Goal: Information Seeking & Learning: Check status

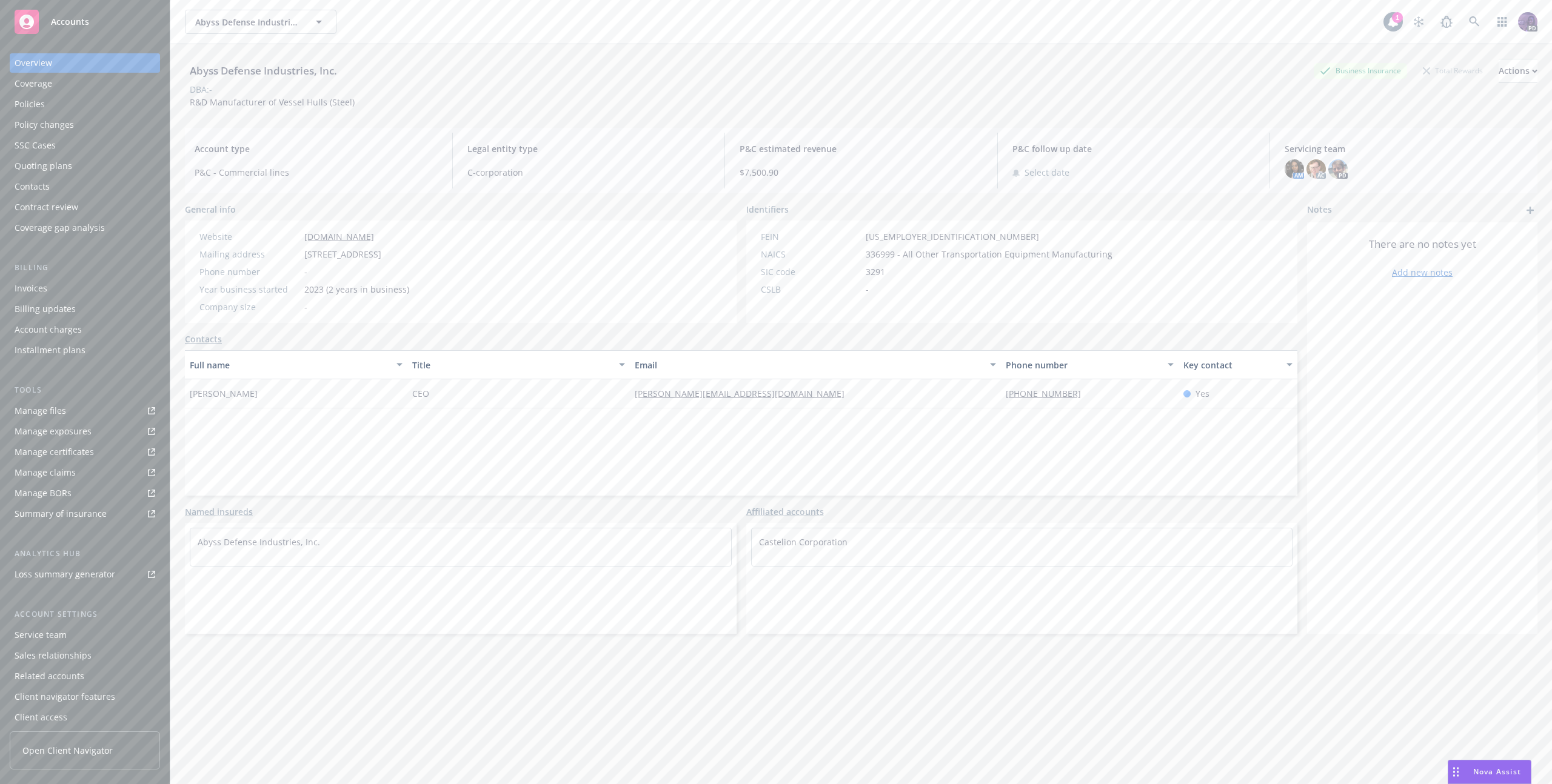
click at [481, 35] on div "Abyss Defense Industries, Inc. Abyss Defense Industries, Inc. 1 PD" at bounding box center [861, 22] width 1382 height 44
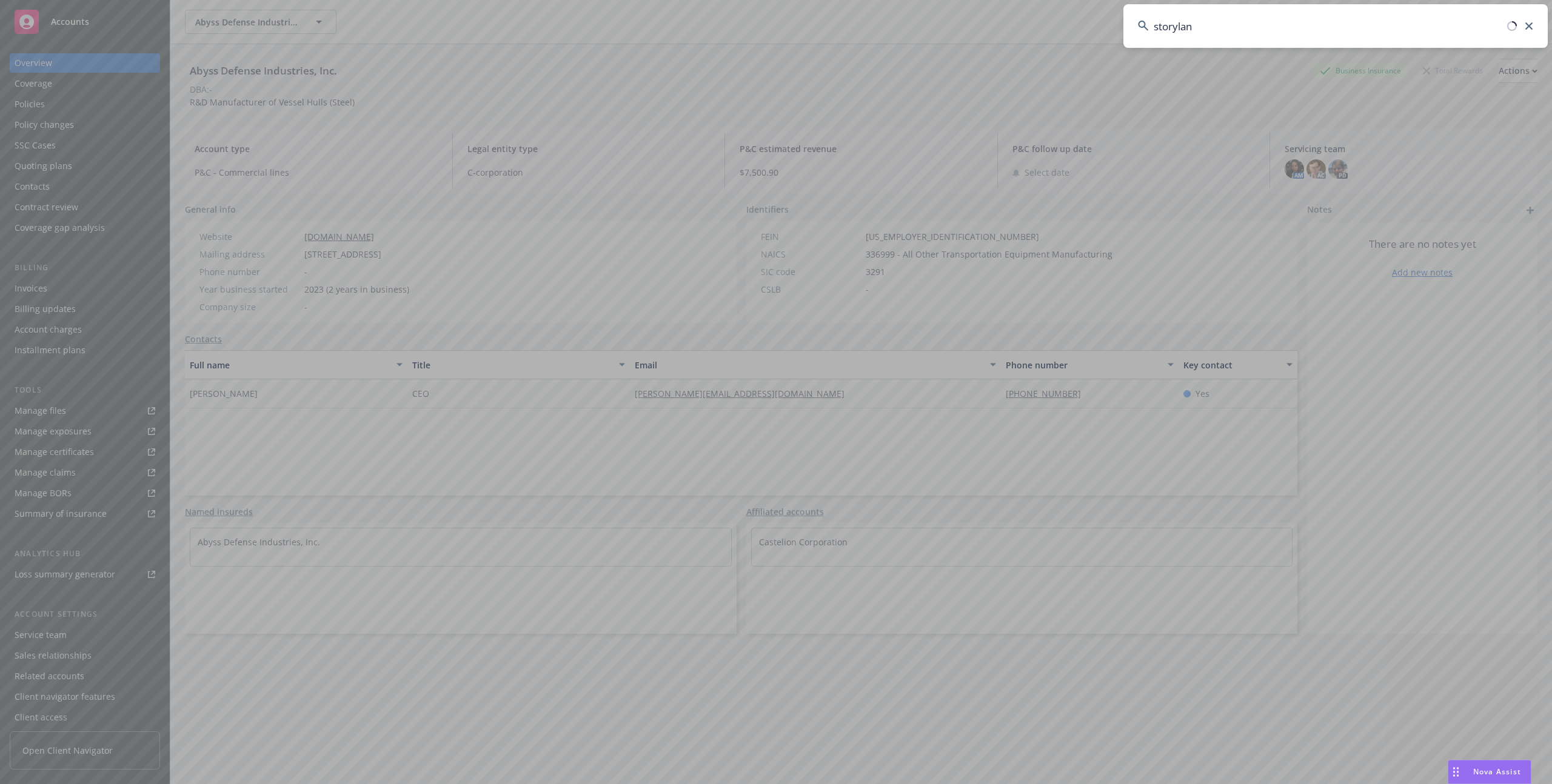
type input "storyland"
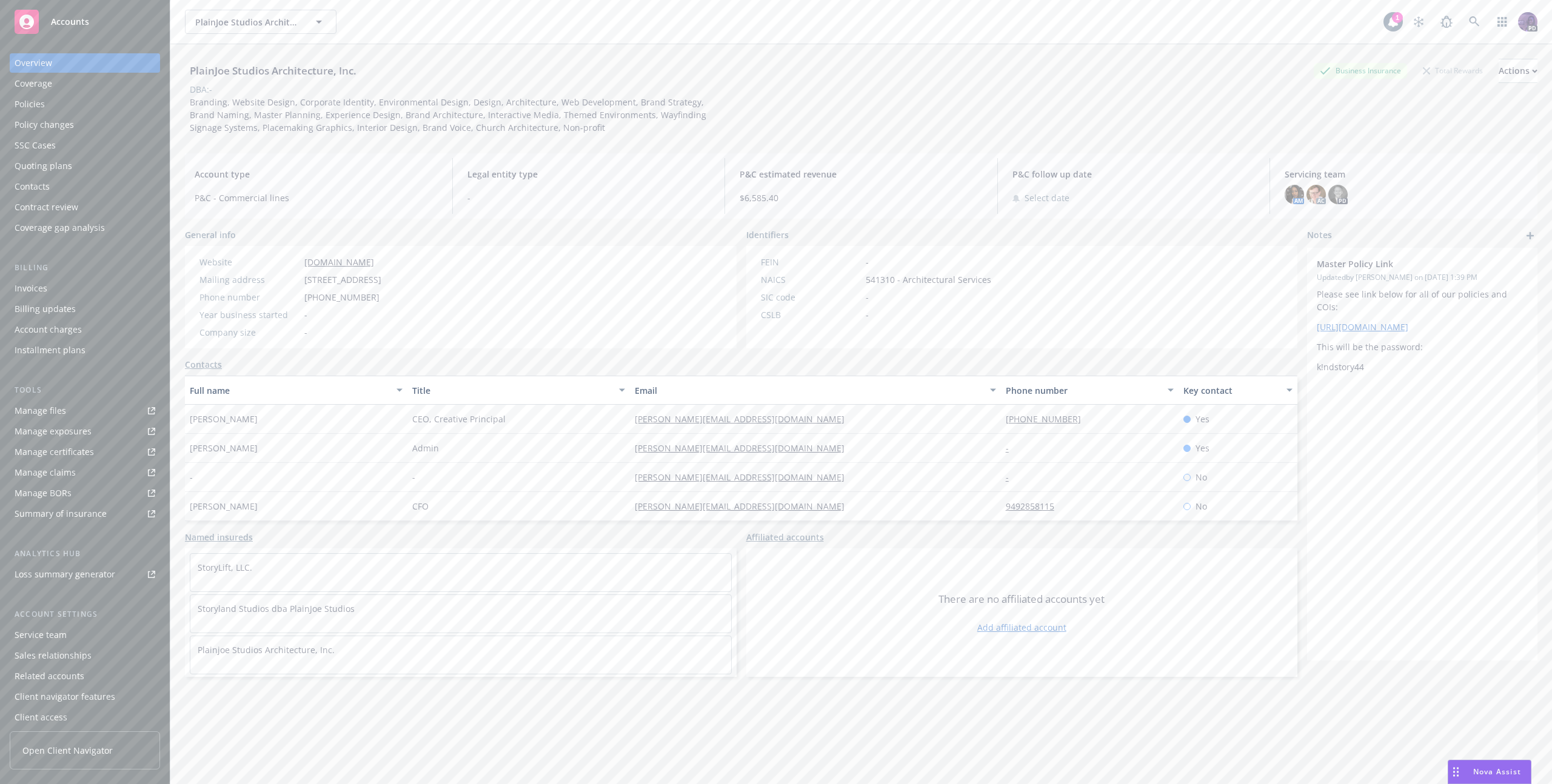
click at [109, 117] on div "Policy changes" at bounding box center [84, 124] width 141 height 19
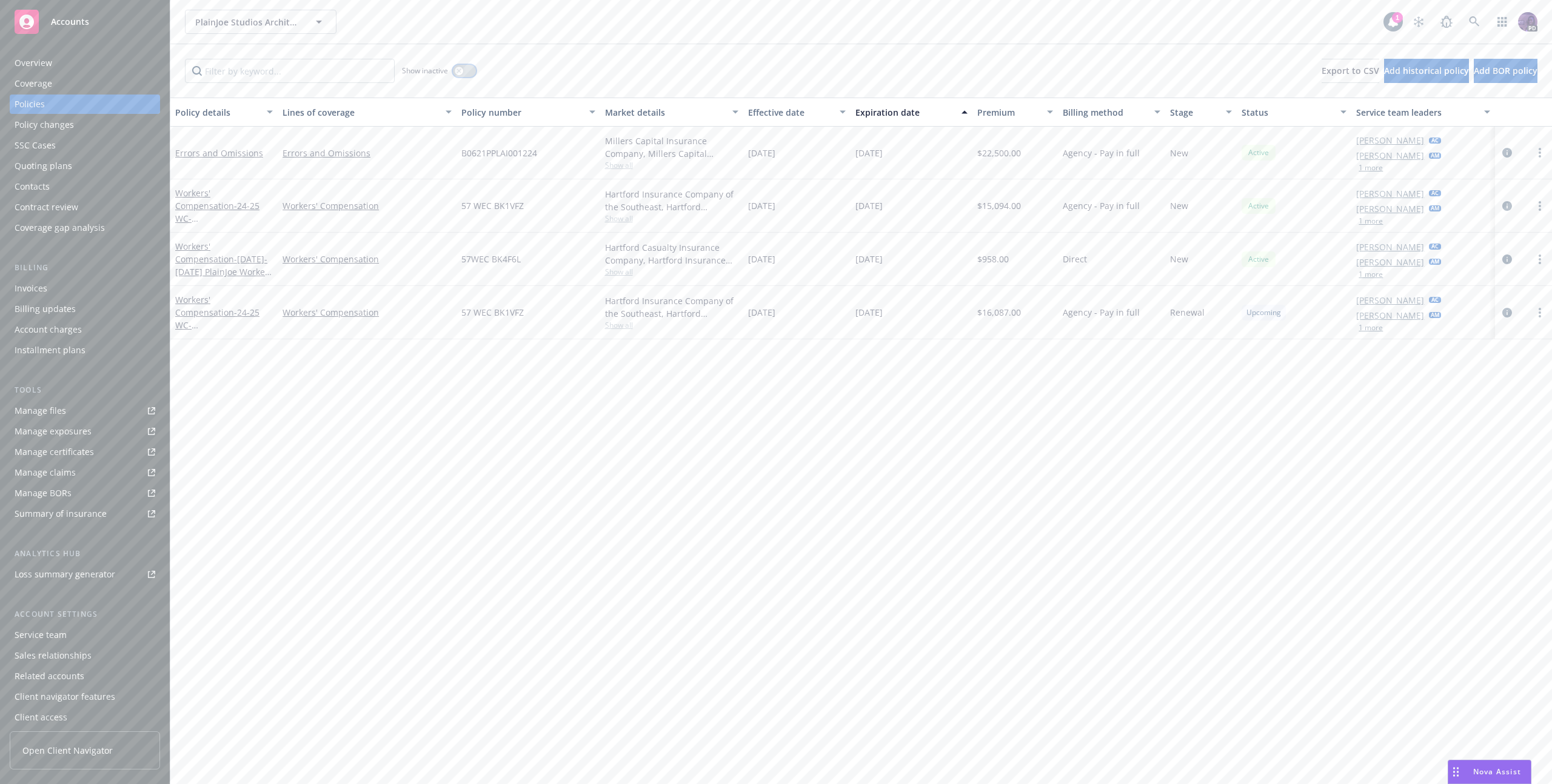
click at [470, 72] on button "button" at bounding box center [464, 71] width 23 height 12
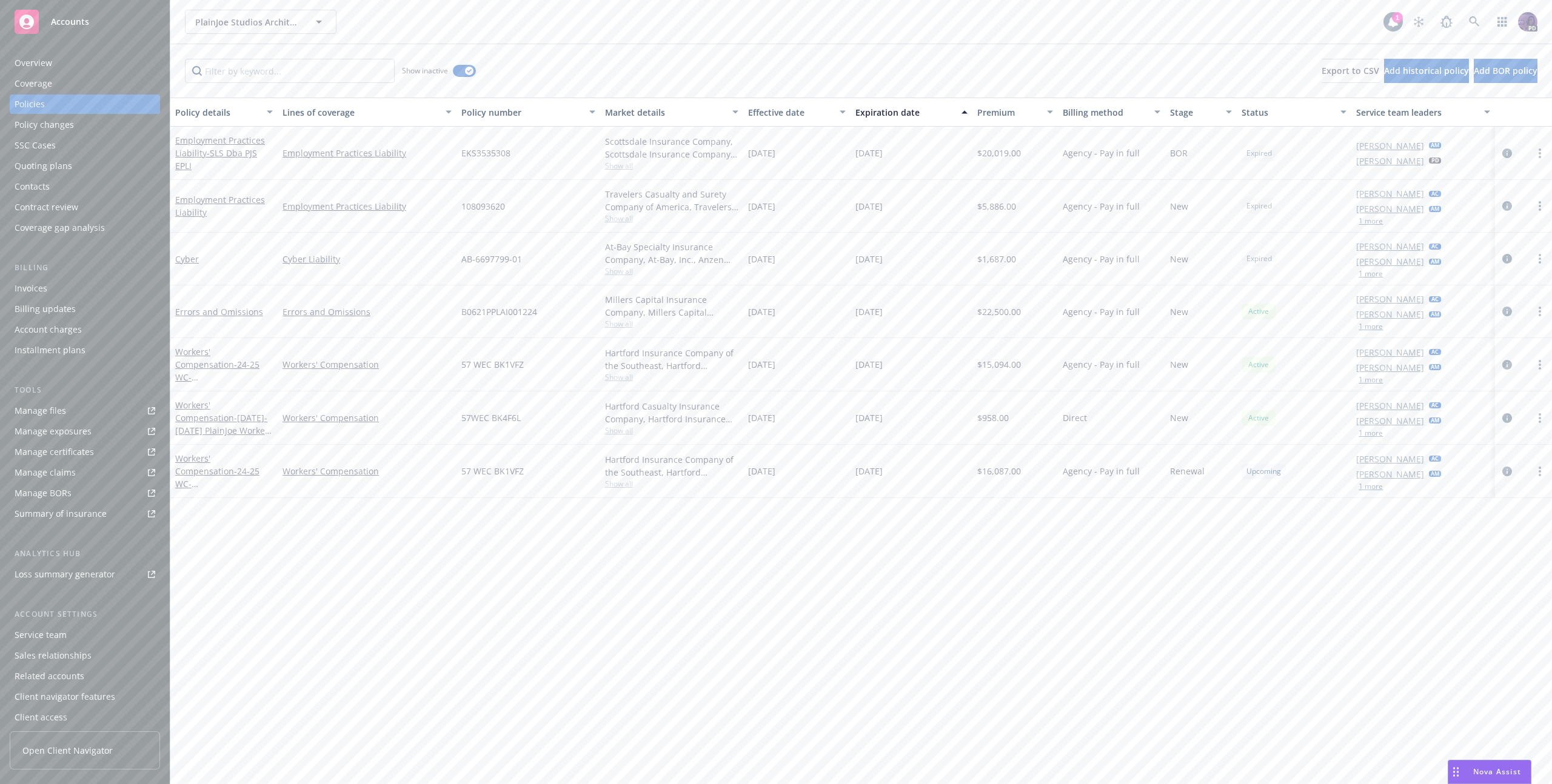
click at [617, 222] on span "Show all" at bounding box center [672, 219] width 133 height 10
click at [1502, 203] on icon "circleInformation" at bounding box center [1507, 206] width 10 height 10
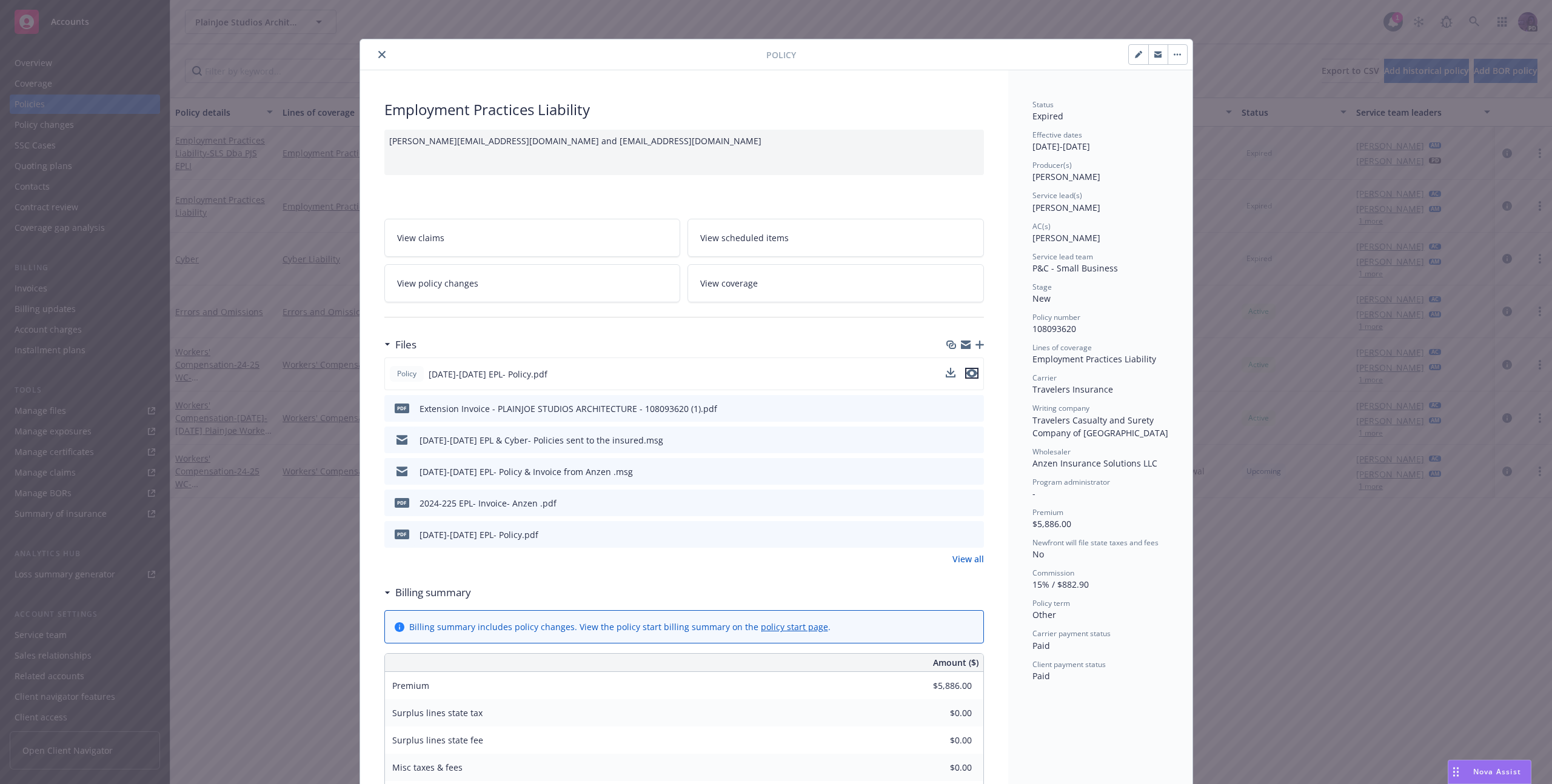
click at [968, 372] on icon "preview file" at bounding box center [971, 373] width 11 height 8
click at [380, 56] on icon "close" at bounding box center [382, 55] width 8 height 8
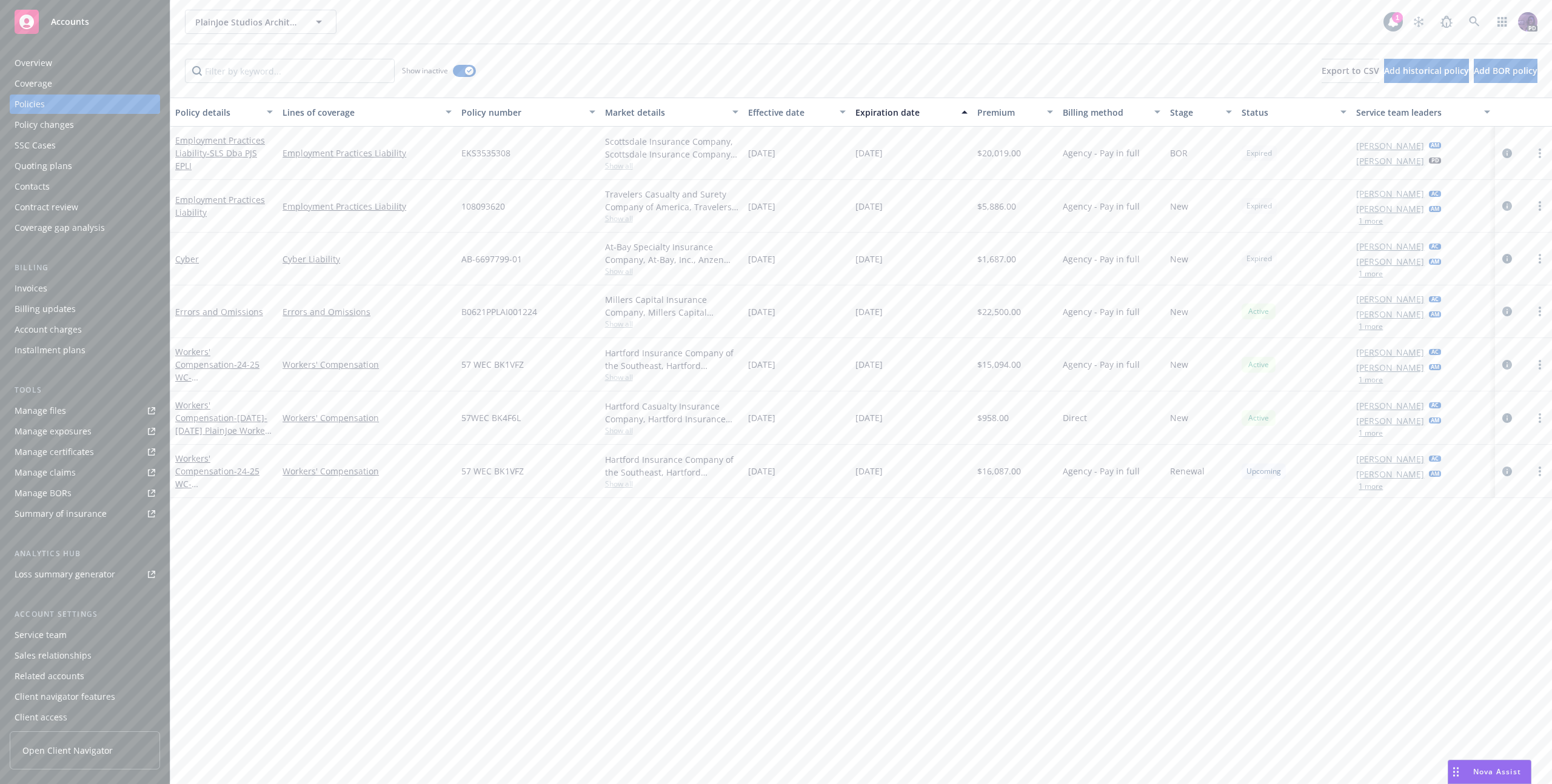
click at [608, 163] on span "Show all" at bounding box center [672, 166] width 133 height 10
click at [1508, 151] on icon "circleInformation" at bounding box center [1507, 153] width 10 height 10
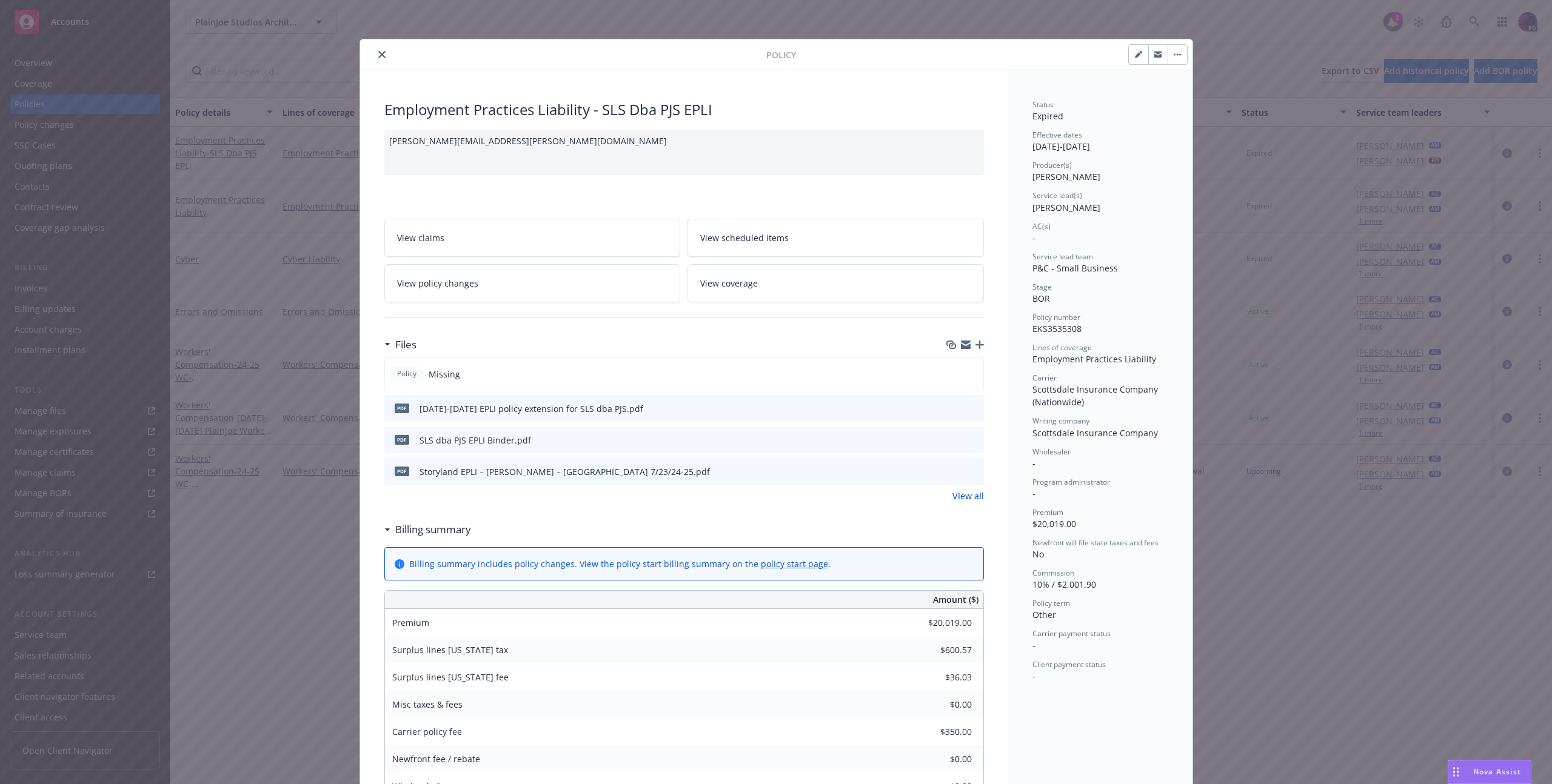
click at [975, 450] on div "pdf SLS dba PJS EPLI Binder.pdf" at bounding box center [684, 440] width 599 height 27
click at [970, 443] on icon "preview file" at bounding box center [972, 439] width 11 height 8
click at [379, 53] on icon "close" at bounding box center [382, 55] width 8 height 8
